Goal: Feedback & Contribution: Leave review/rating

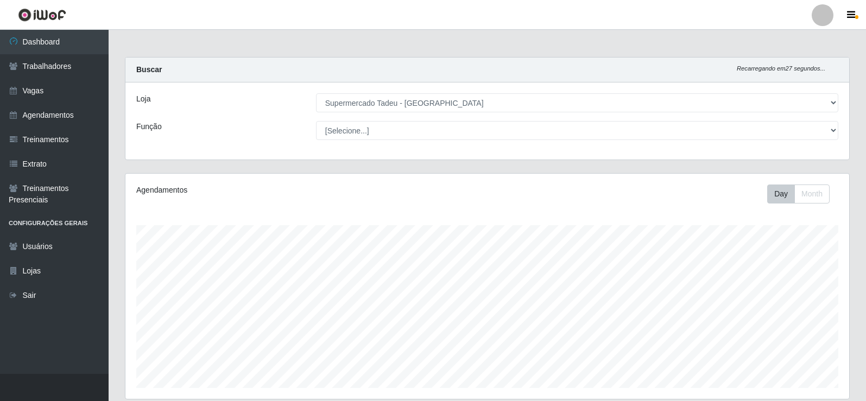
select select "195"
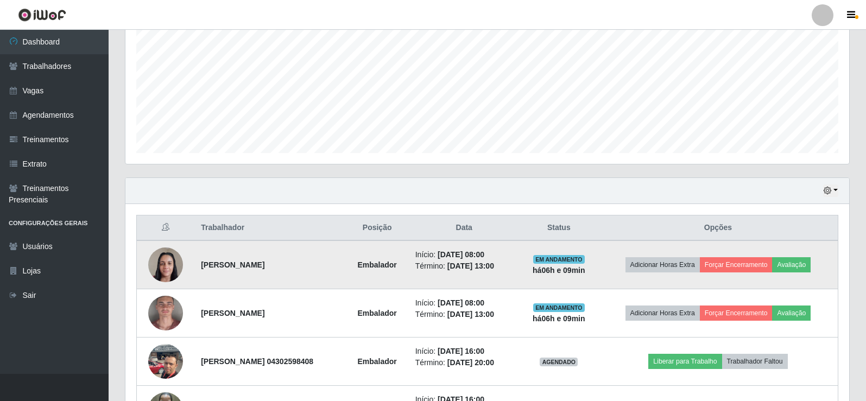
scroll to position [225, 723]
click at [804, 262] on button "Avaliação" at bounding box center [791, 264] width 39 height 15
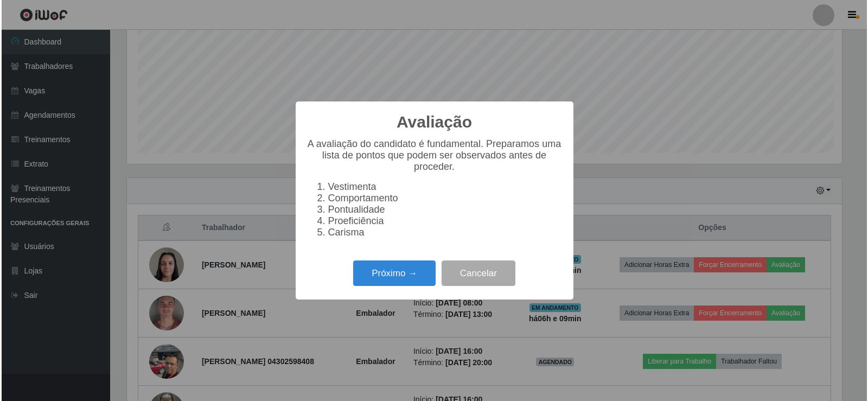
scroll to position [225, 718]
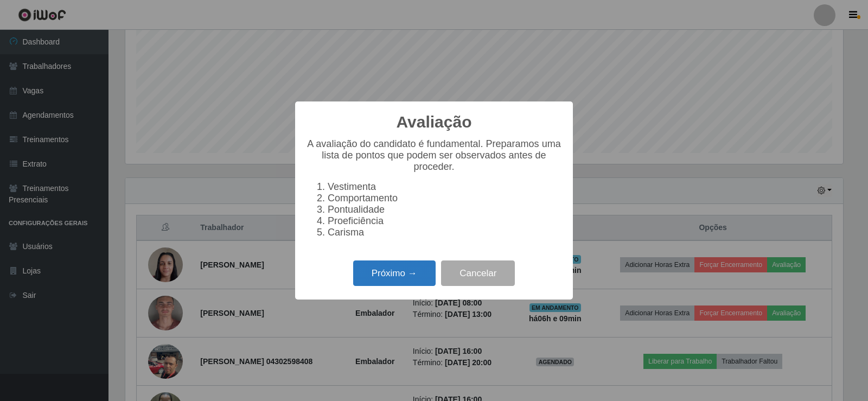
click at [417, 276] on button "Próximo →" at bounding box center [394, 274] width 82 height 26
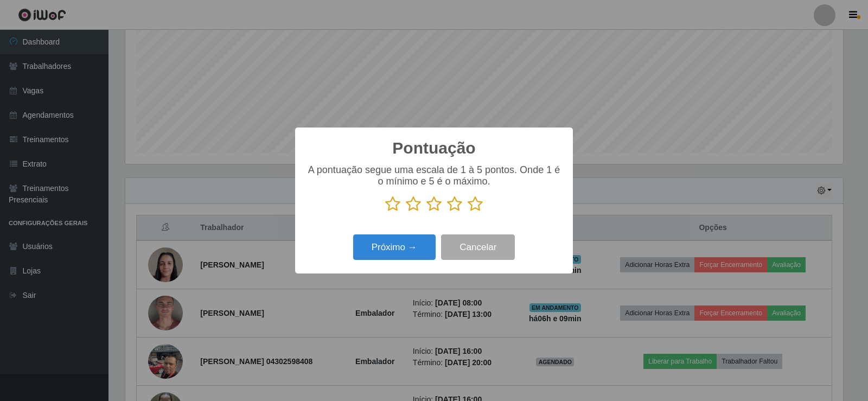
click at [473, 212] on icon at bounding box center [475, 204] width 15 height 16
click at [468, 212] on input "radio" at bounding box center [468, 212] width 0 height 0
click at [401, 245] on button "Próximo →" at bounding box center [394, 247] width 82 height 26
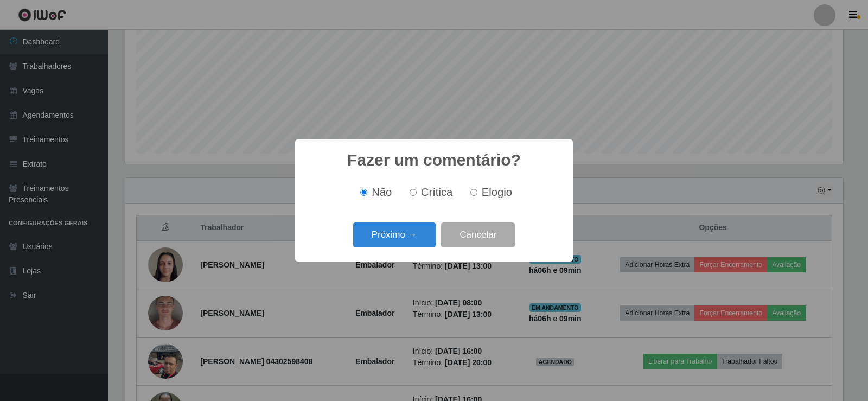
click at [401, 245] on button "Próximo →" at bounding box center [394, 236] width 82 height 26
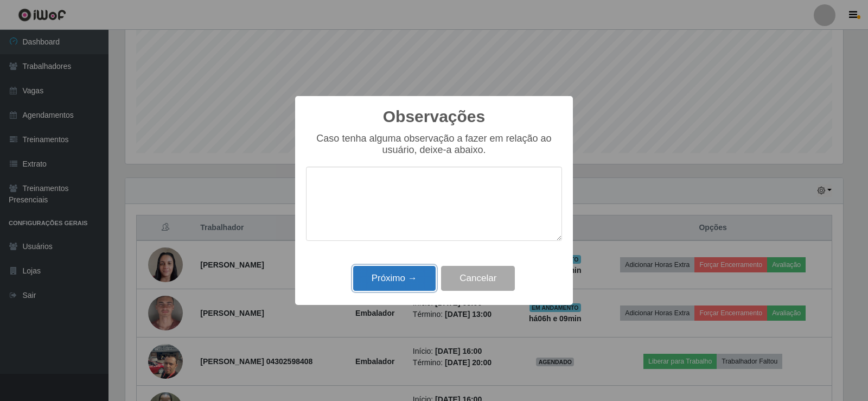
click at [404, 269] on button "Próximo →" at bounding box center [394, 279] width 82 height 26
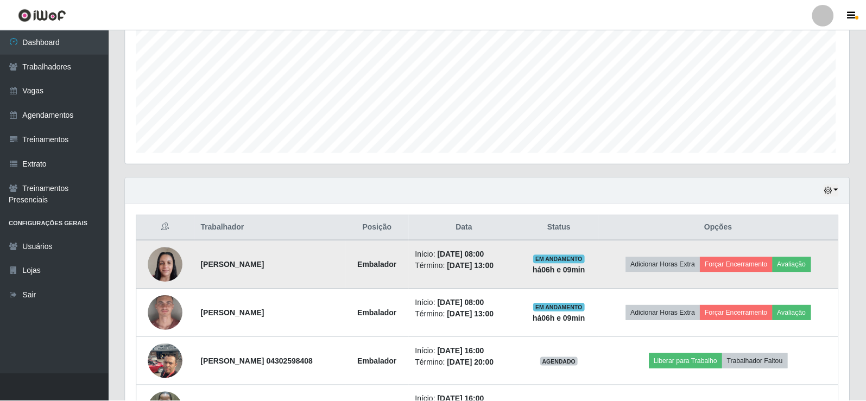
scroll to position [225, 723]
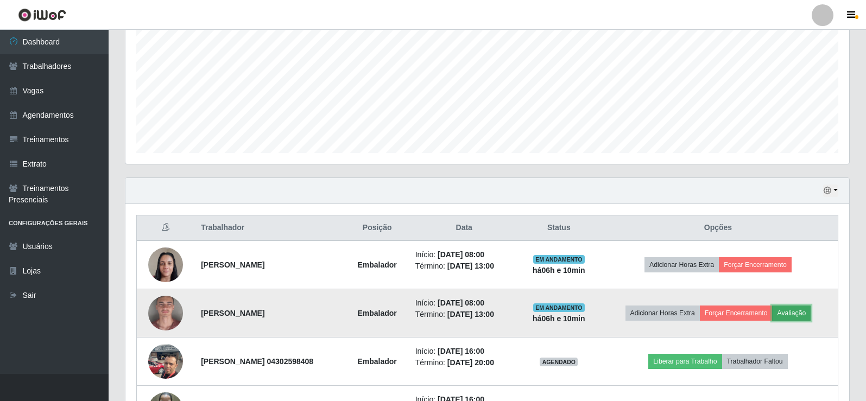
click at [800, 312] on button "Avaliação" at bounding box center [791, 313] width 39 height 15
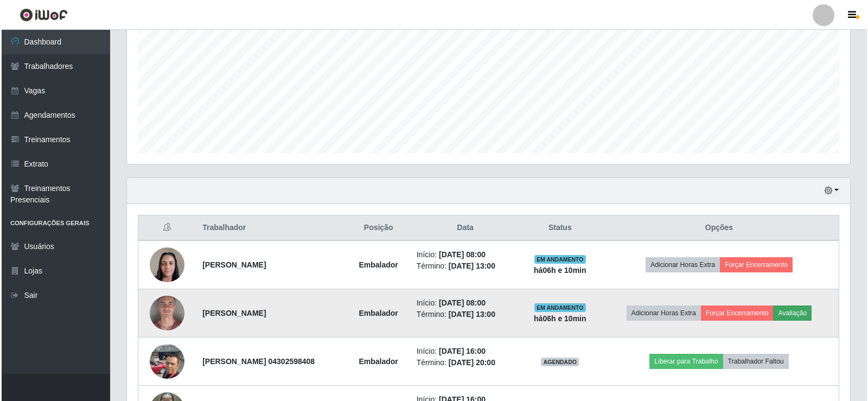
scroll to position [225, 718]
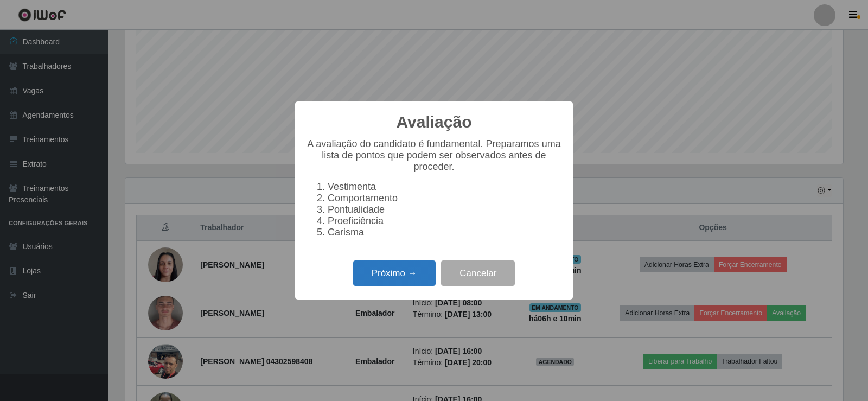
click at [376, 280] on button "Próximo →" at bounding box center [394, 274] width 82 height 26
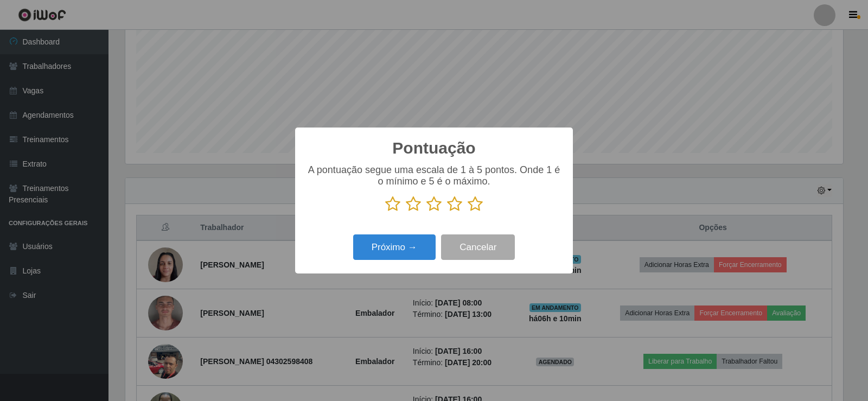
drag, startPoint x: 477, startPoint y: 204, endPoint x: 473, endPoint y: 213, distance: 9.8
click at [475, 205] on icon at bounding box center [475, 204] width 15 height 16
click at [468, 212] on input "radio" at bounding box center [468, 212] width 0 height 0
click at [404, 246] on button "Próximo →" at bounding box center [394, 247] width 82 height 26
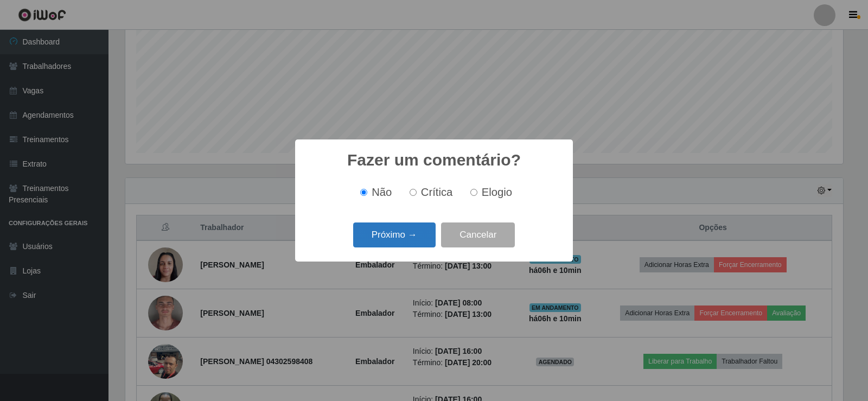
click at [406, 238] on button "Próximo →" at bounding box center [394, 236] width 82 height 26
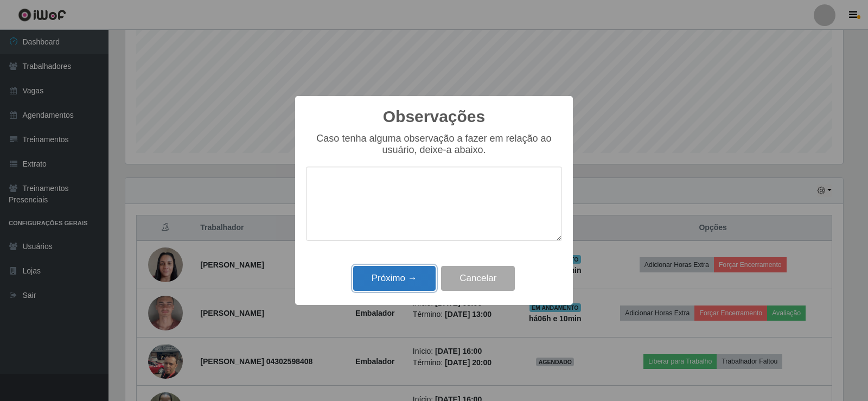
click at [405, 278] on button "Próximo →" at bounding box center [394, 279] width 82 height 26
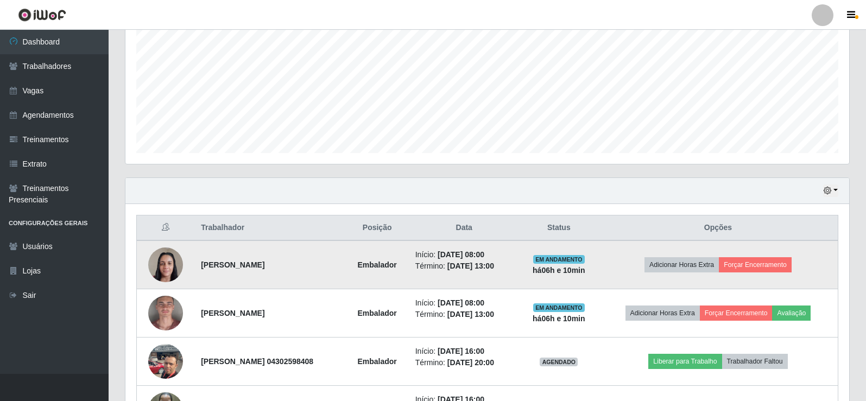
scroll to position [225, 723]
